Goal: Task Accomplishment & Management: Manage account settings

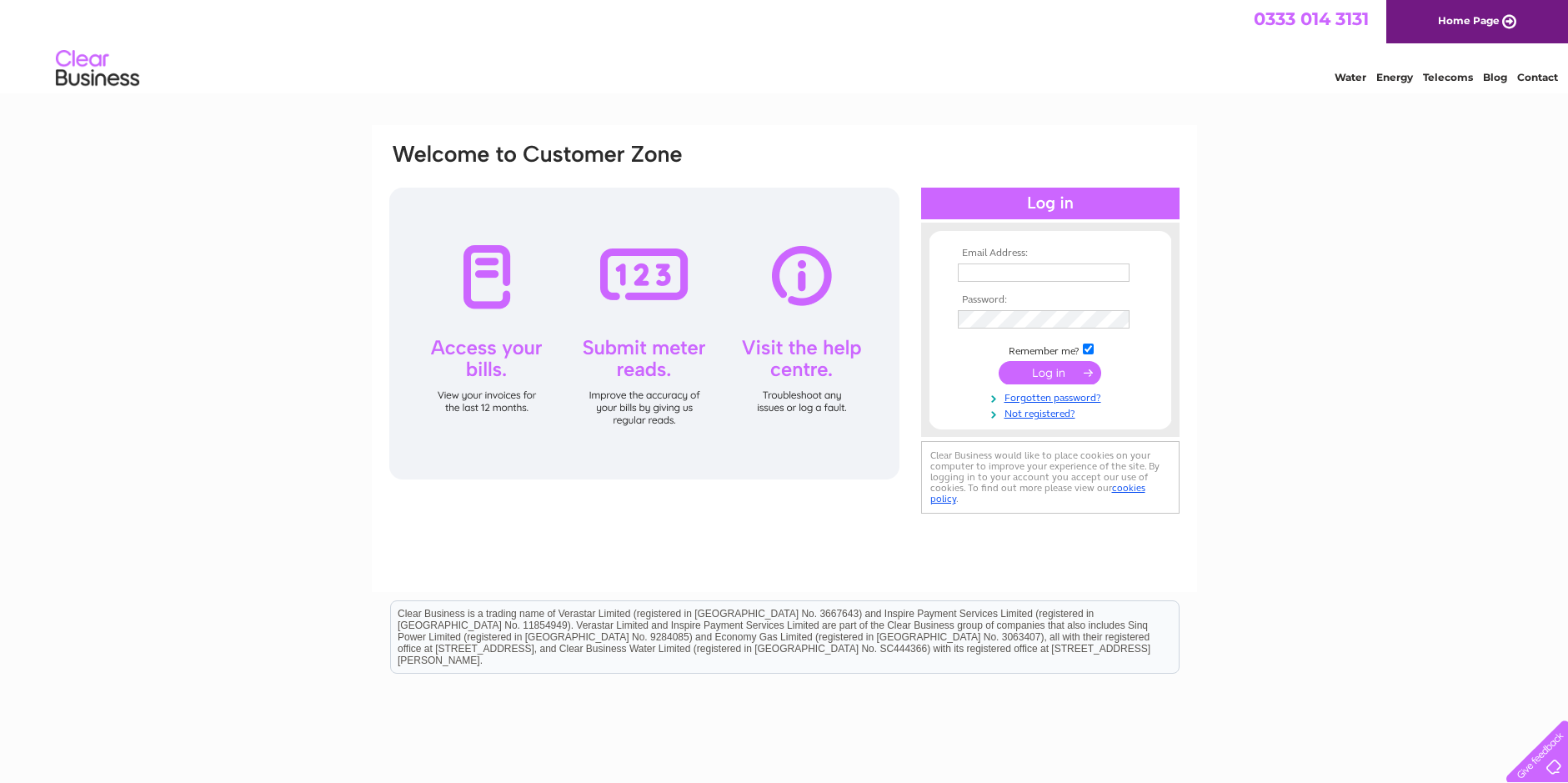
type input "[EMAIL_ADDRESS][DOMAIN_NAME]"
click at [1058, 371] on input "submit" at bounding box center [1051, 373] width 103 height 24
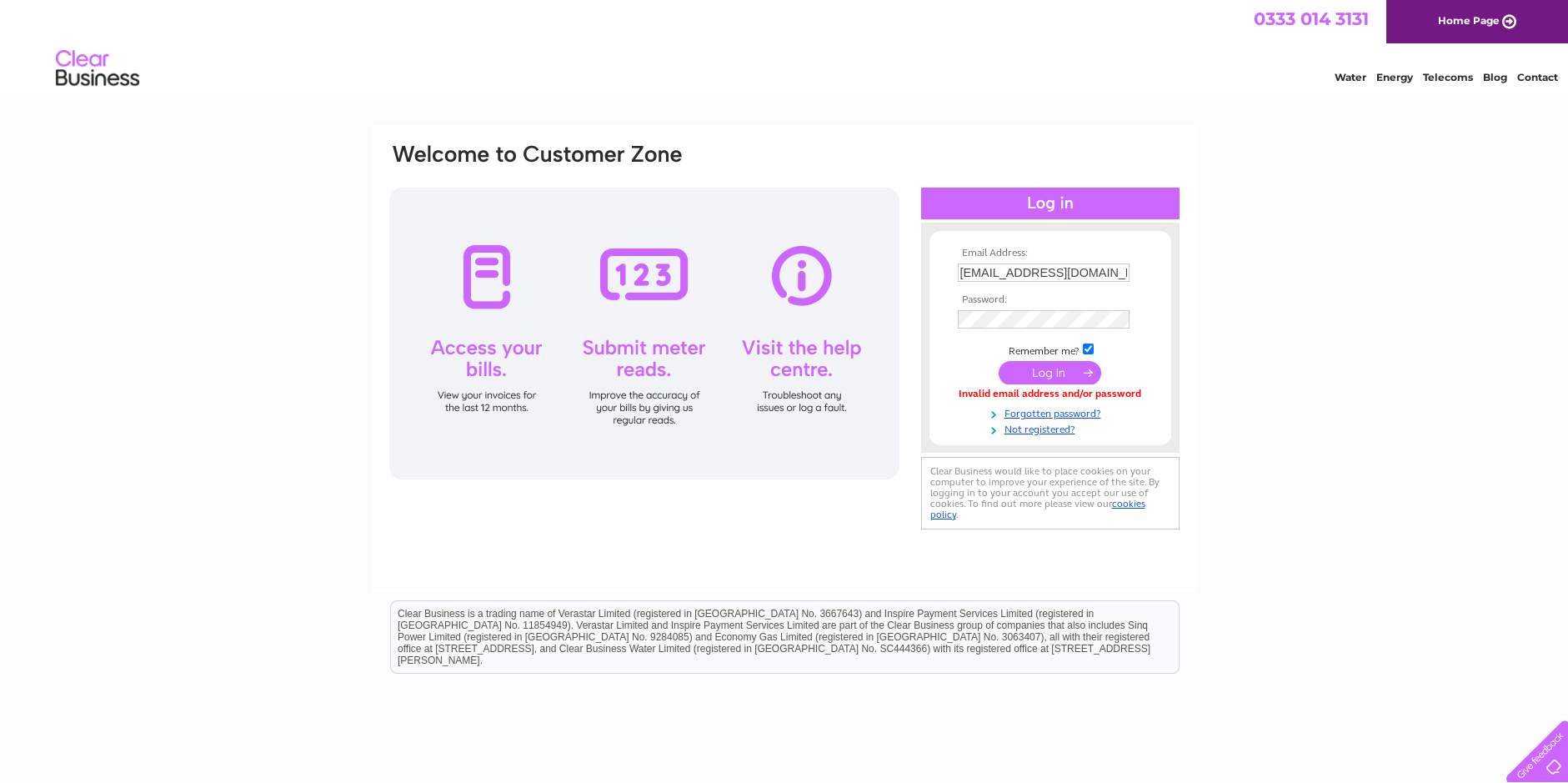
click at [1055, 370] on input "submit" at bounding box center [1051, 373] width 103 height 24
